Goal: Task Accomplishment & Management: Complete application form

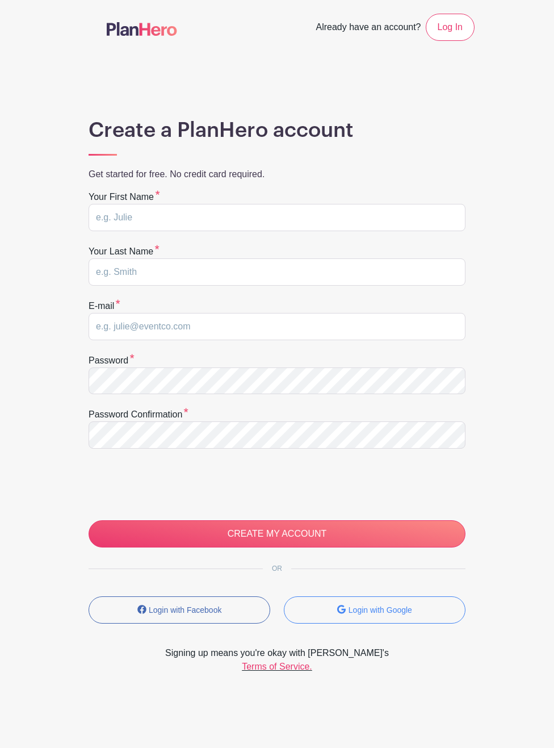
click at [156, 222] on input "text" at bounding box center [277, 217] width 377 height 27
type input "[PERSON_NAME]"
type input "Visaga"
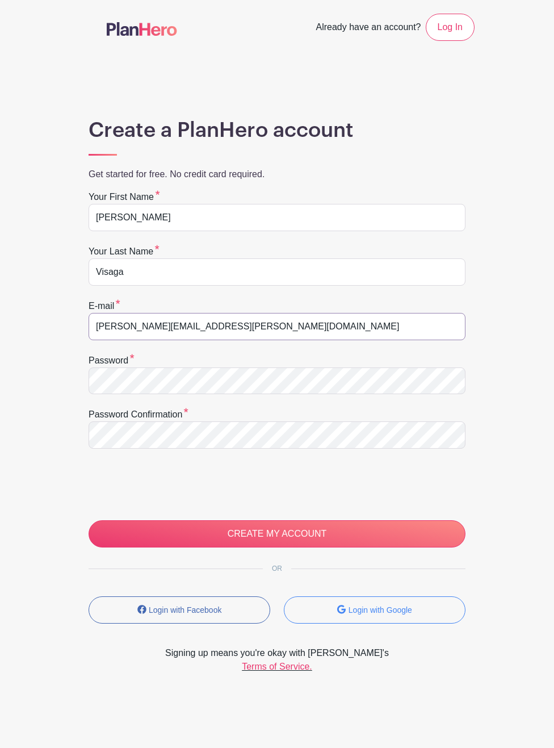
drag, startPoint x: 235, startPoint y: 326, endPoint x: 42, endPoint y: 326, distance: 193.0
click at [33, 325] on main "Already have an account? Log In Create a PlanHero account Get started for free.…" at bounding box center [277, 372] width 554 height 744
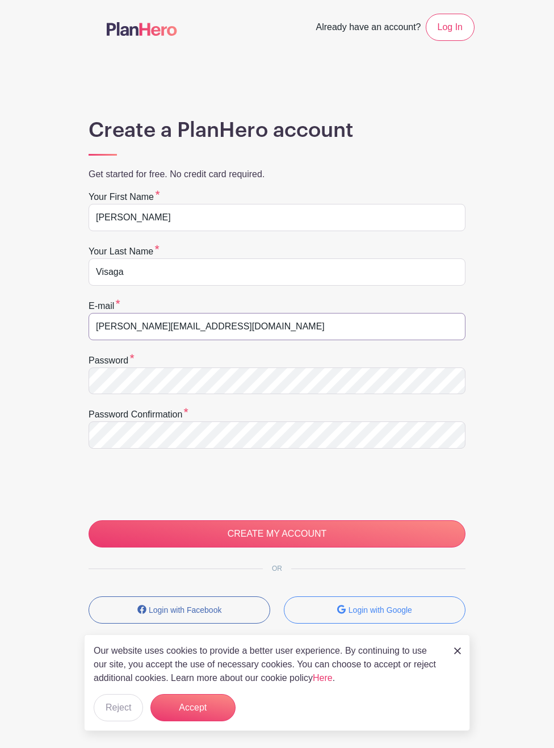
type input "[PERSON_NAME][EMAIL_ADDRESS][DOMAIN_NAME]"
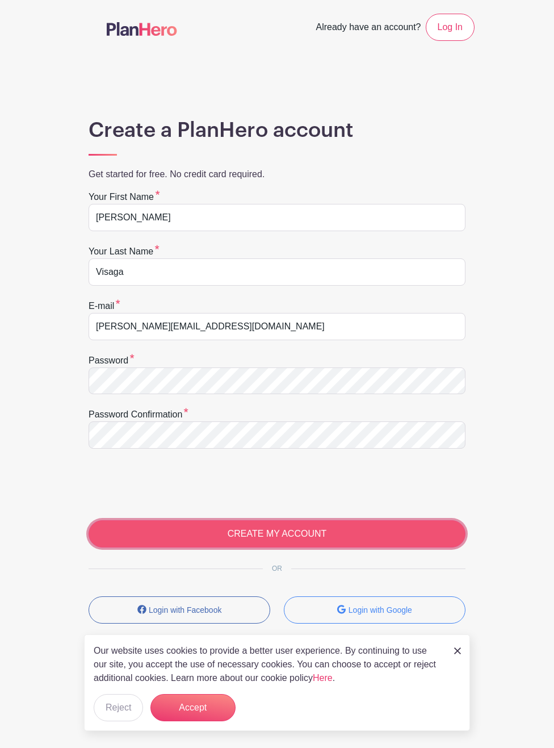
click at [194, 536] on input "CREATE MY ACCOUNT" at bounding box center [277, 533] width 377 height 27
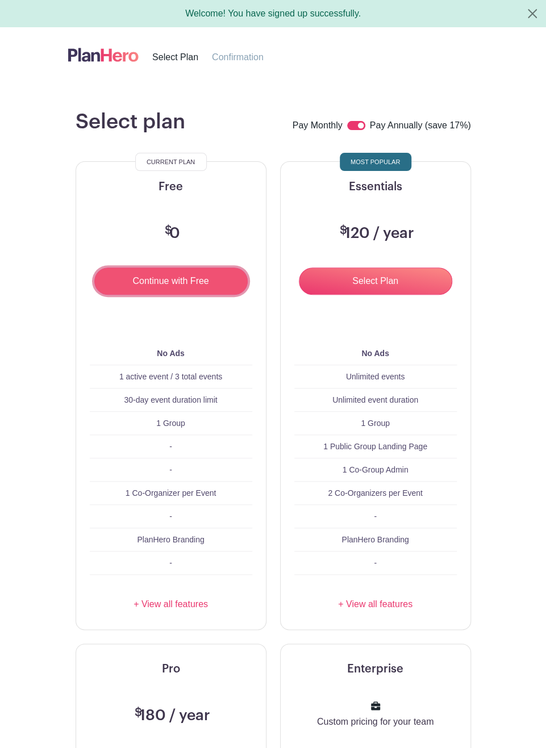
click at [187, 285] on input "Continue with Free" at bounding box center [170, 280] width 153 height 27
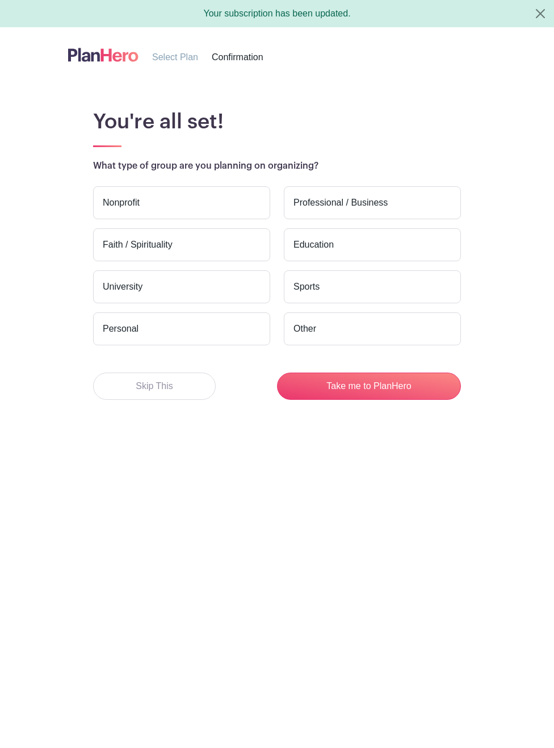
click at [169, 206] on label "Nonprofit" at bounding box center [181, 202] width 177 height 33
click at [0, 0] on input "Nonprofit" at bounding box center [0, 0] width 0 height 0
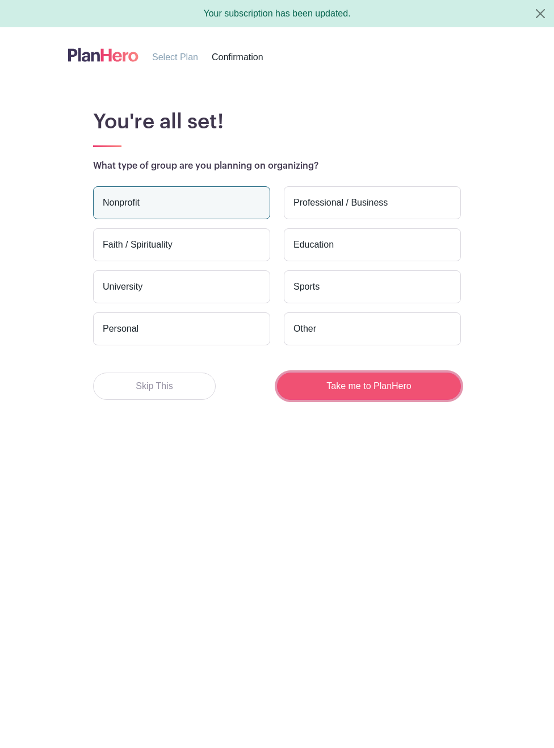
click at [368, 387] on button "Take me to PlanHero" at bounding box center [369, 385] width 184 height 27
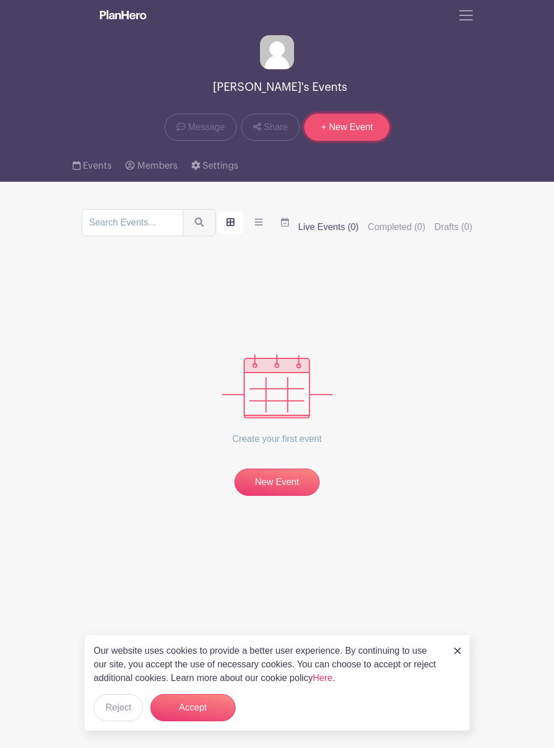
click at [336, 131] on link "+ New Event" at bounding box center [346, 127] width 85 height 27
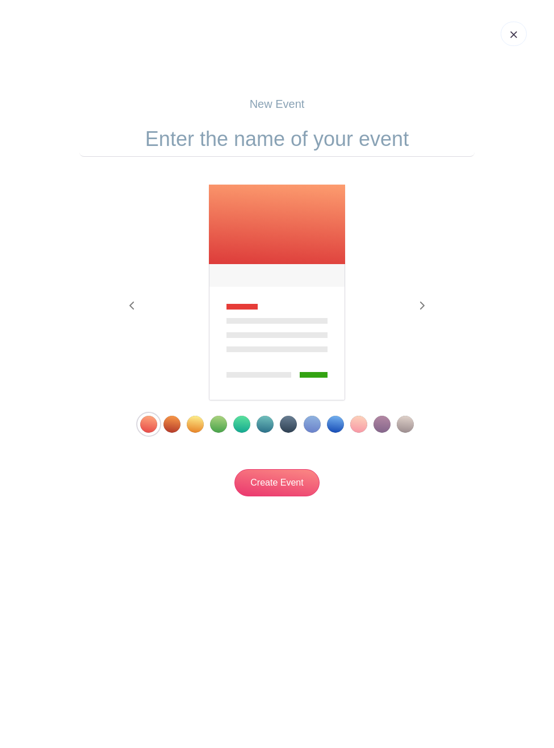
click at [240, 135] on input "text" at bounding box center [276, 138] width 395 height 35
type input "Moose Lodge Open House"
click at [216, 428] on div "Template 4" at bounding box center [218, 424] width 17 height 17
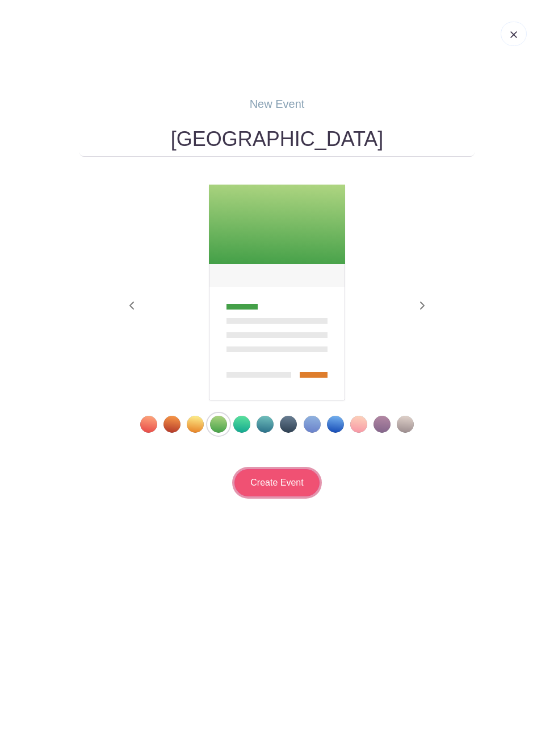
click at [279, 481] on input "Create Event" at bounding box center [276, 482] width 85 height 27
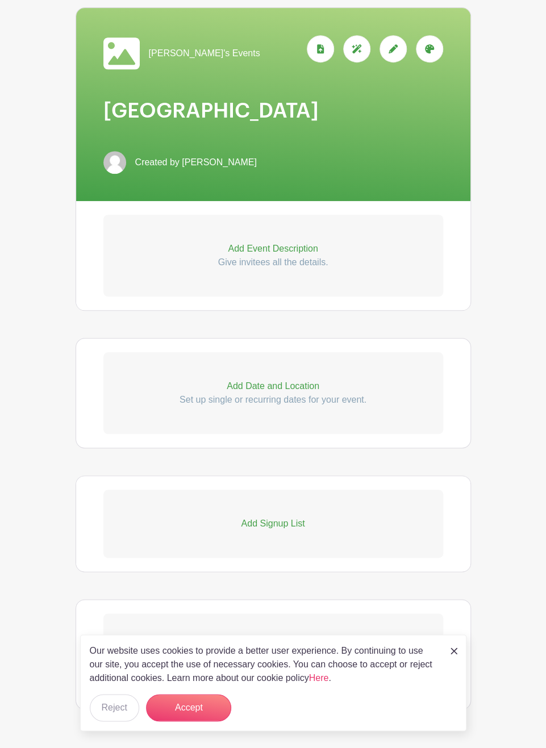
scroll to position [200, 0]
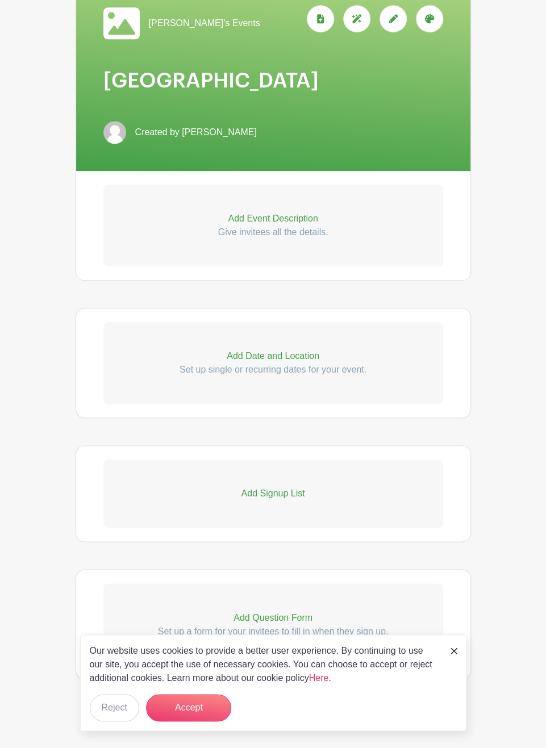
click at [259, 491] on p "Add Signup List" at bounding box center [272, 493] width 339 height 14
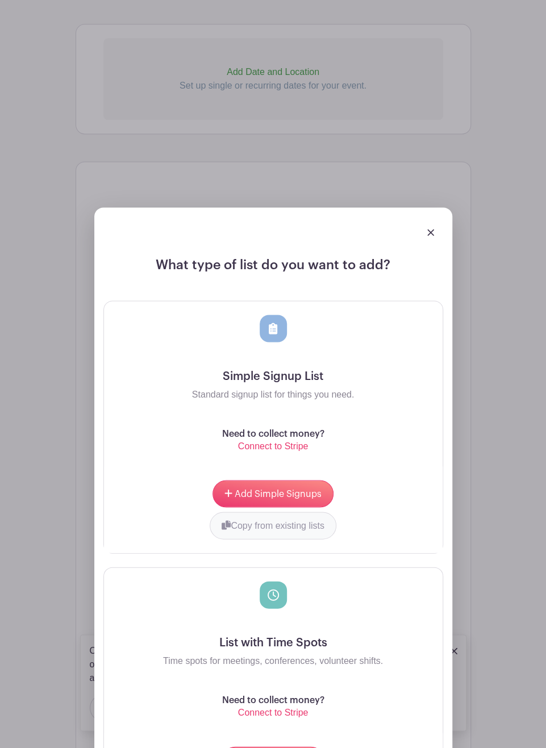
scroll to position [655, 0]
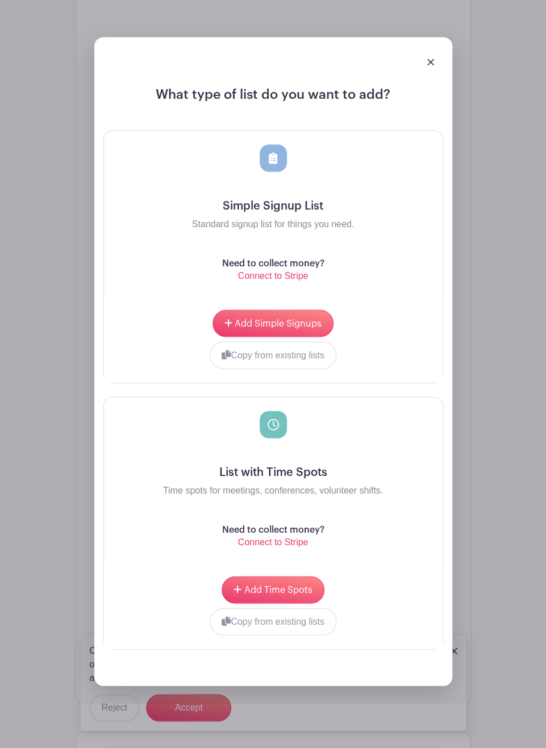
click at [431, 65] on link at bounding box center [430, 62] width 7 height 10
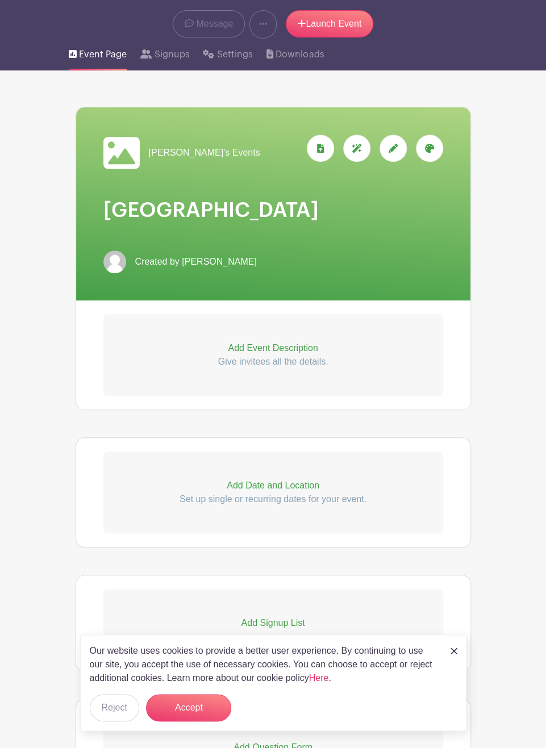
scroll to position [0, 0]
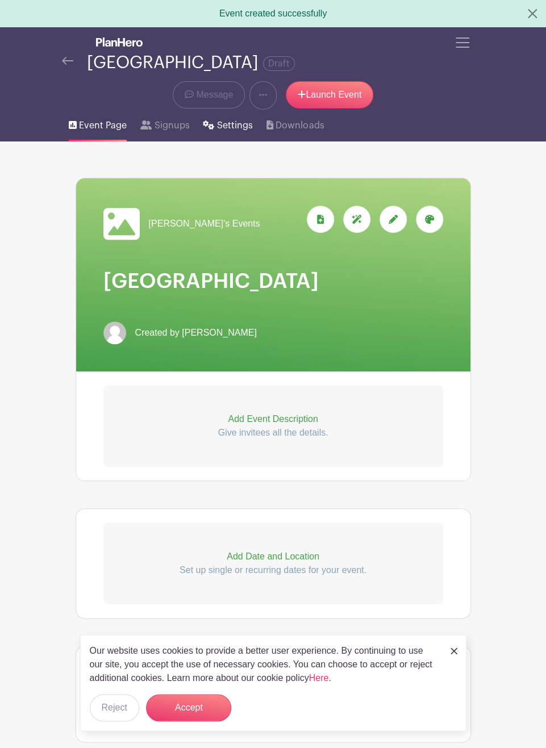
click at [212, 124] on icon at bounding box center [208, 124] width 11 height 9
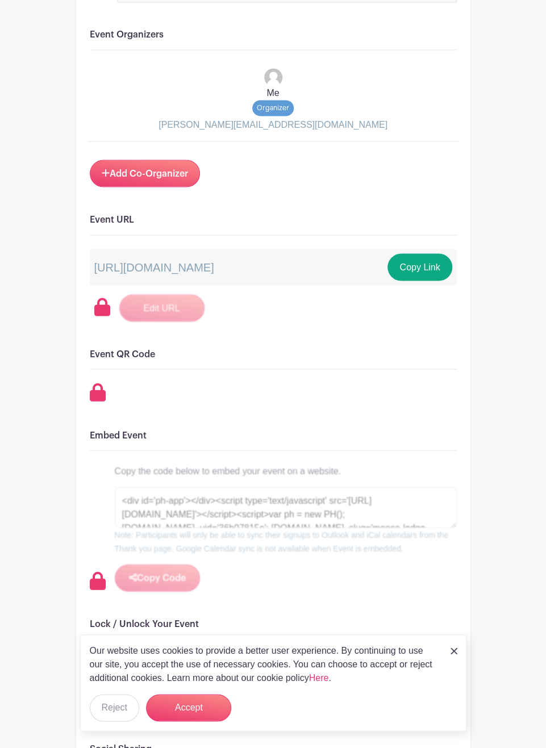
scroll to position [795, 0]
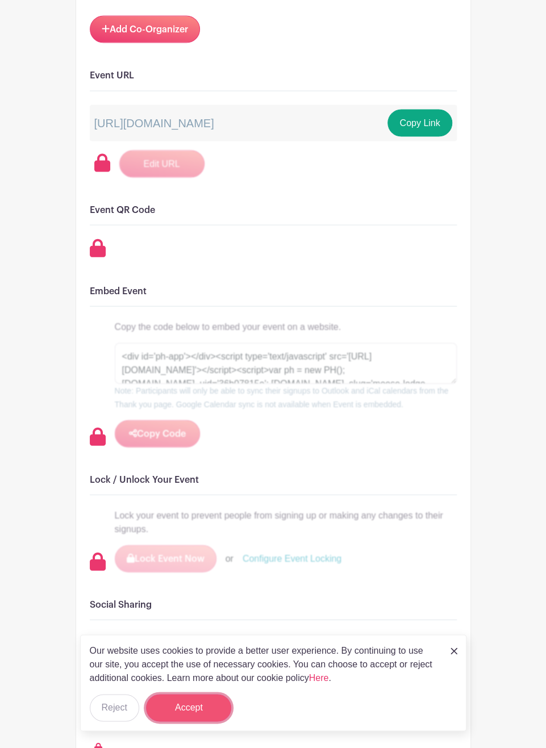
click at [201, 712] on button "Accept" at bounding box center [188, 707] width 85 height 27
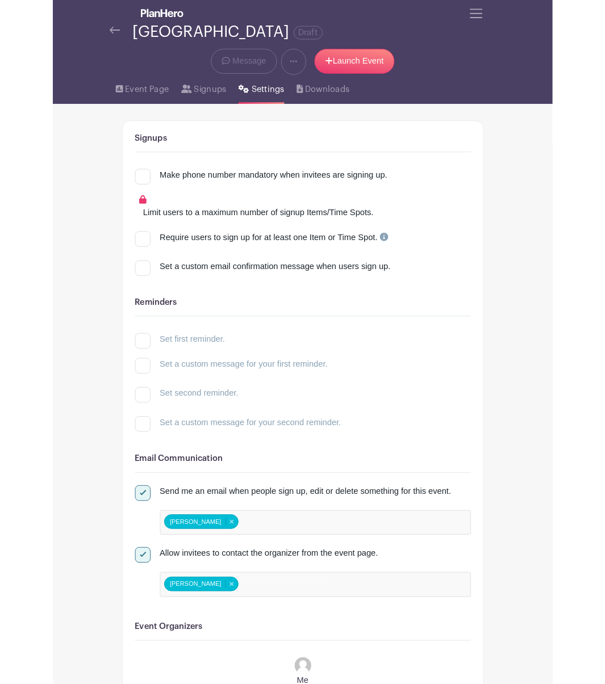
scroll to position [0, 0]
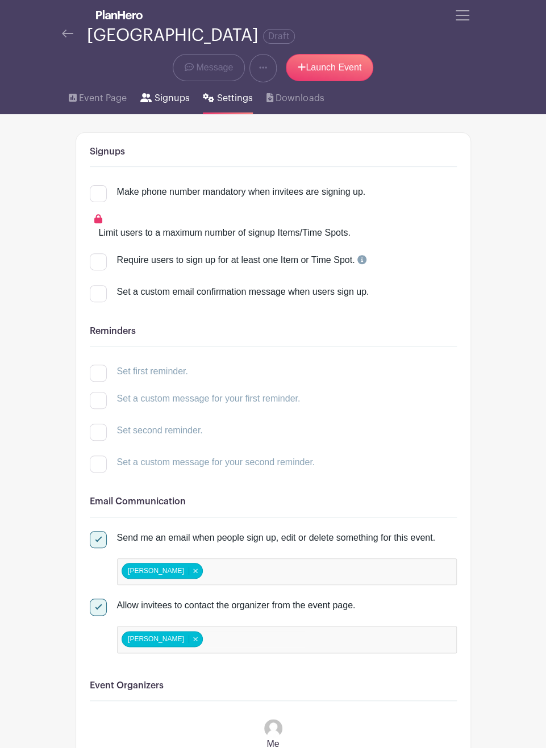
click at [162, 102] on span "Signups" at bounding box center [171, 98] width 35 height 14
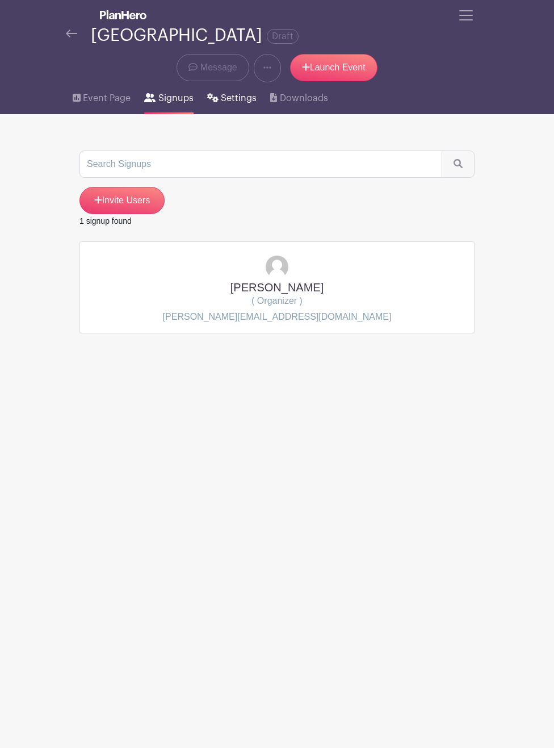
click at [230, 97] on span "Settings" at bounding box center [239, 98] width 36 height 14
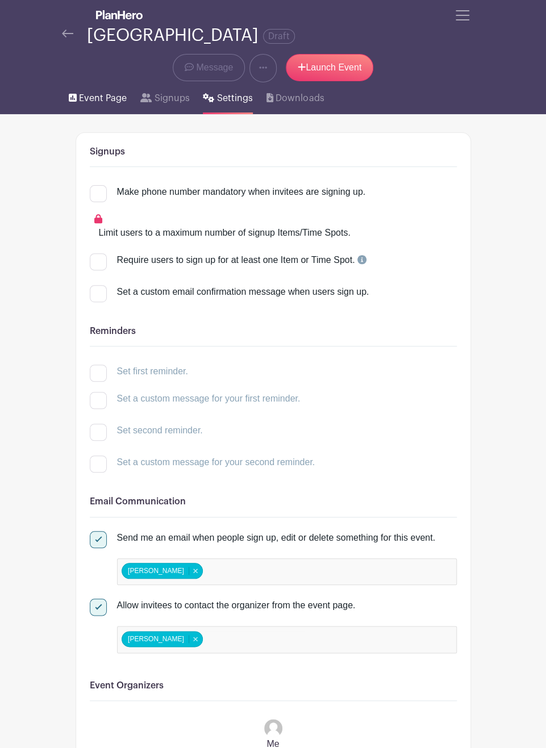
click at [100, 99] on span "Event Page" at bounding box center [103, 98] width 48 height 14
